Goal: Task Accomplishment & Management: Manage account settings

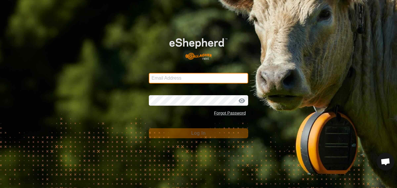
type input "[EMAIL_ADDRESS][DOMAIN_NAME]"
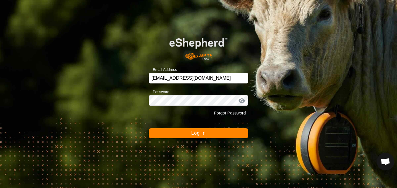
click at [241, 99] on div at bounding box center [241, 101] width 9 height 6
click at [241, 101] on div at bounding box center [241, 101] width 9 height 6
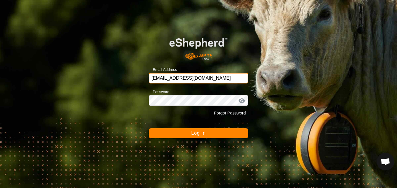
click at [230, 78] on input "[EMAIL_ADDRESS][DOMAIN_NAME]" at bounding box center [198, 78] width 99 height 11
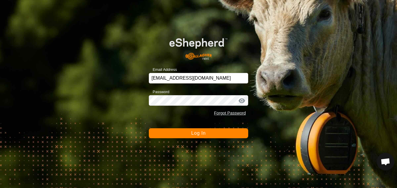
click at [242, 101] on div at bounding box center [241, 101] width 9 height 6
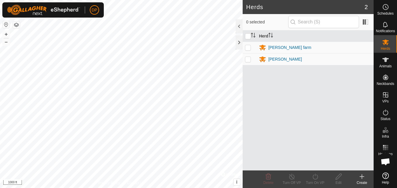
scroll to position [608, 0]
